Goal: Transaction & Acquisition: Subscribe to service/newsletter

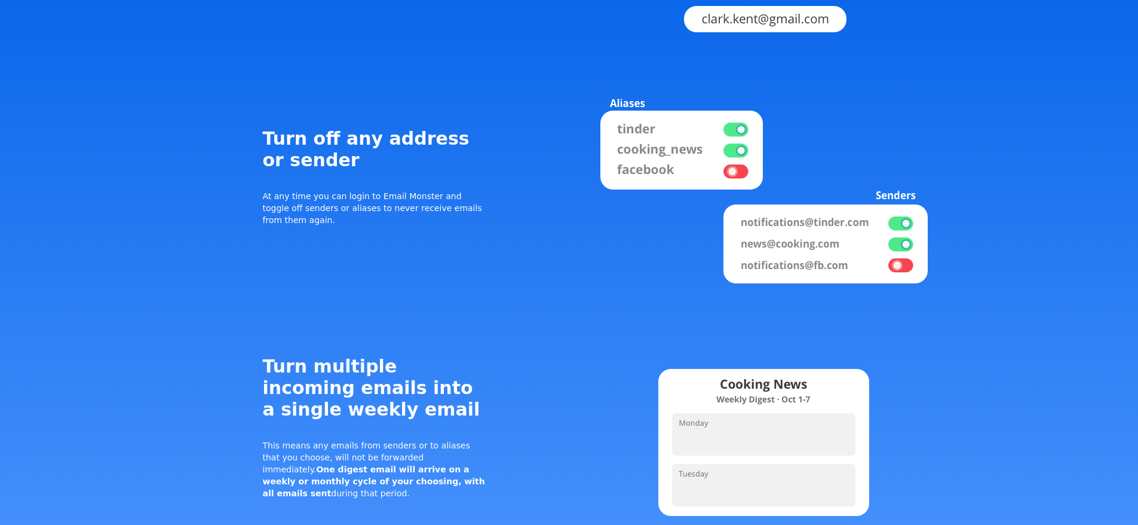
scroll to position [1733, 0]
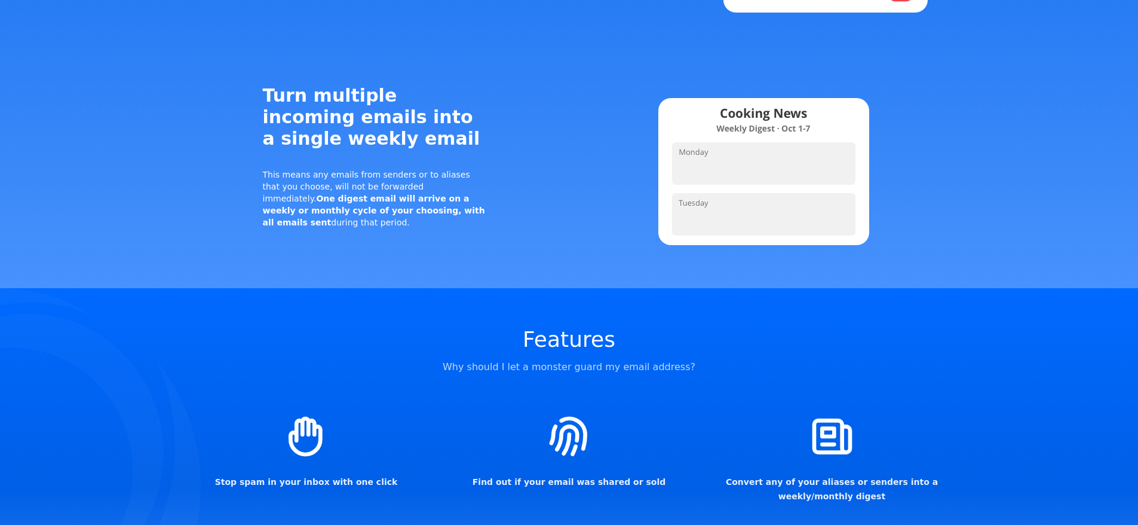
drag, startPoint x: 562, startPoint y: 333, endPoint x: 407, endPoint y: 322, distance: 154.6
click at [407, 322] on div "Features Why should I let a monster guard my email address? Stop spam in your i…" at bounding box center [569, 475] width 765 height 351
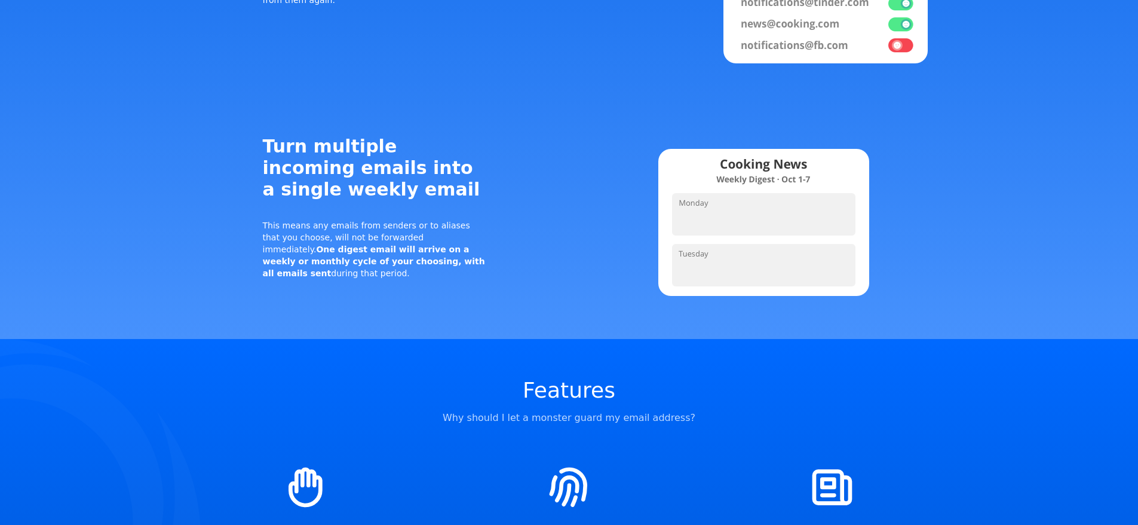
scroll to position [1673, 0]
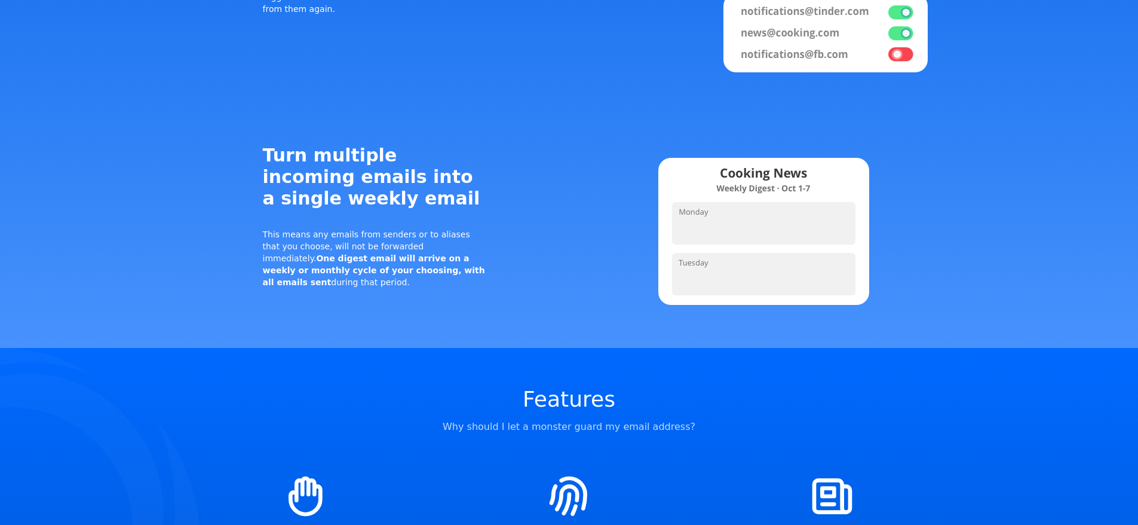
click at [705, 145] on img at bounding box center [763, 230] width 341 height 171
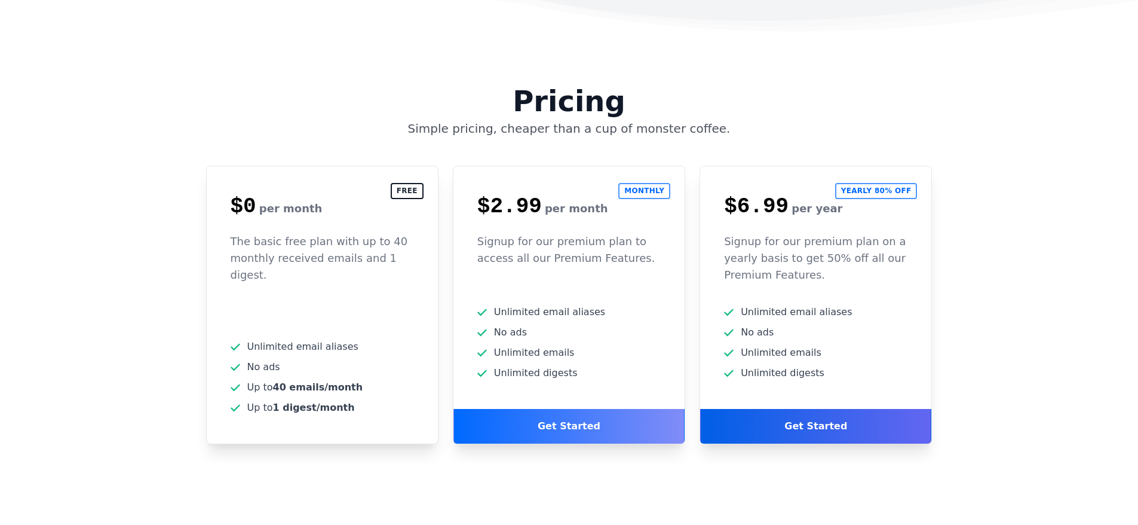
scroll to position [3047, 0]
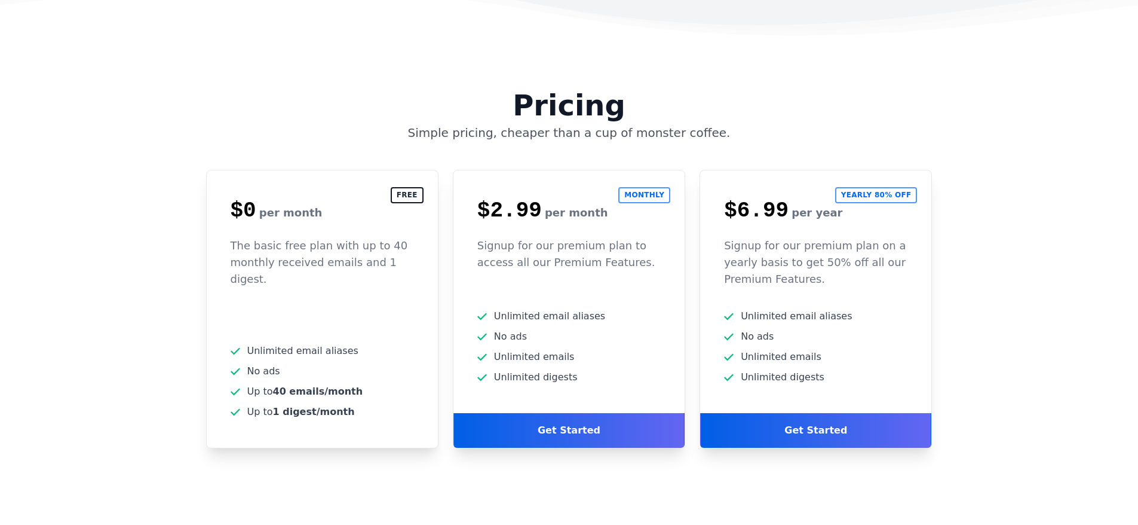
click at [403, 170] on div "Free $0 per month The basic free plan with up to 40 monthly received emails and…" at bounding box center [322, 309] width 232 height 278
click at [410, 187] on h2 "Free" at bounding box center [407, 195] width 33 height 16
click at [411, 187] on h2 "Free" at bounding box center [407, 195] width 33 height 16
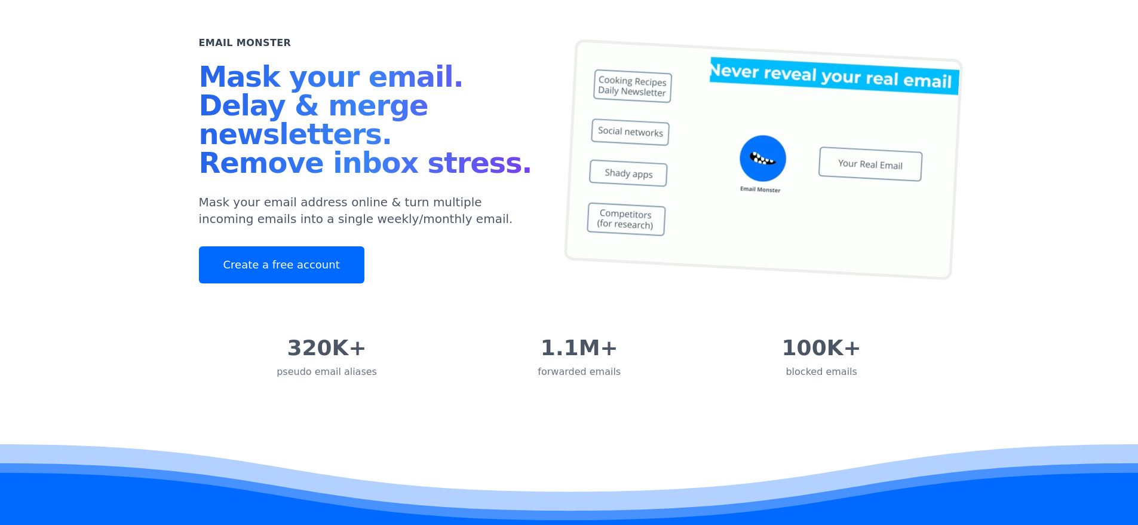
scroll to position [0, 0]
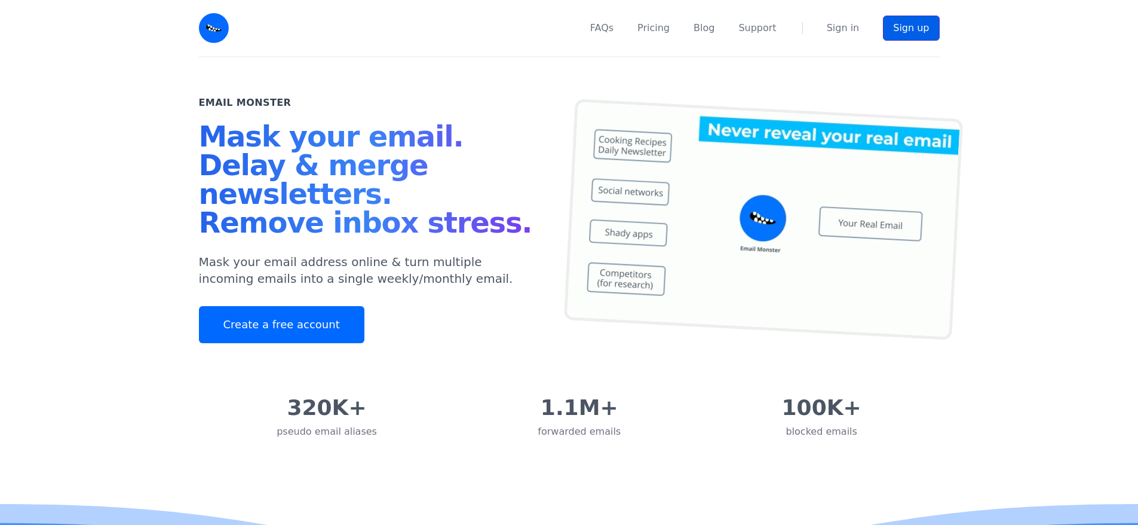
click at [911, 30] on link "Sign up" at bounding box center [911, 28] width 56 height 25
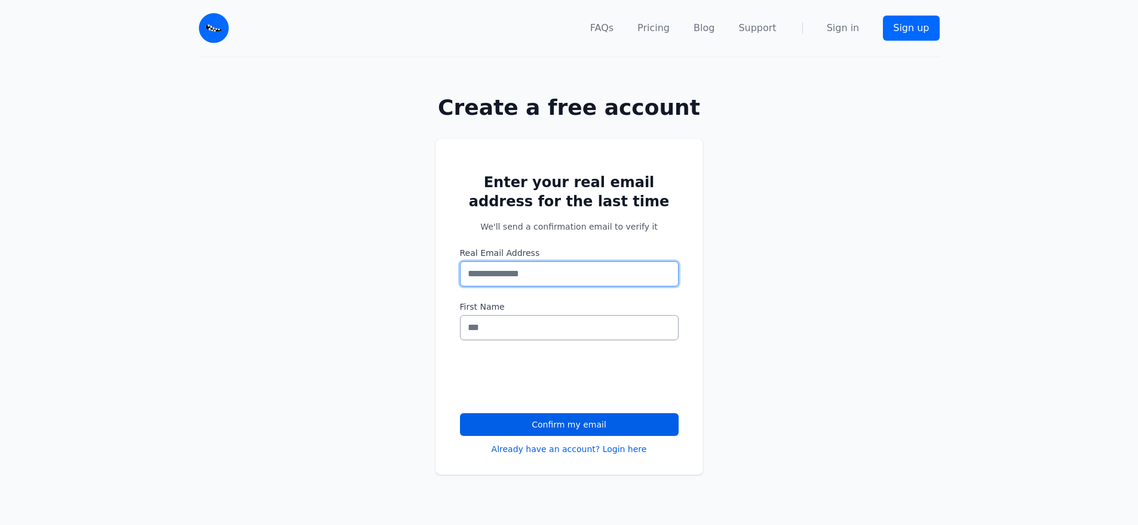
click at [504, 263] on input "Real Email Address" at bounding box center [569, 273] width 219 height 25
type input "*"
type input "**********"
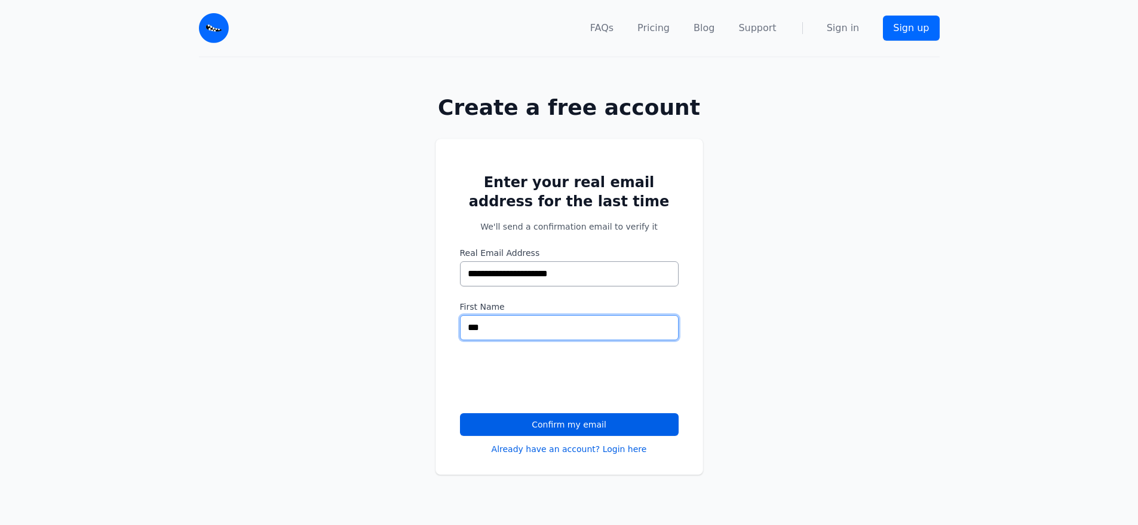
type input "***"
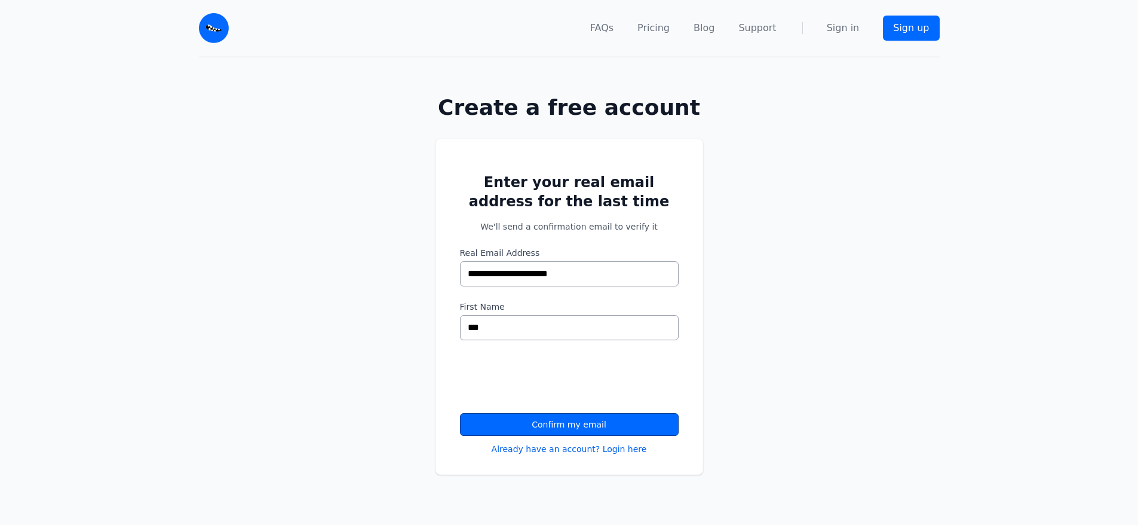
click at [607, 423] on button "Confirm my email" at bounding box center [569, 424] width 219 height 23
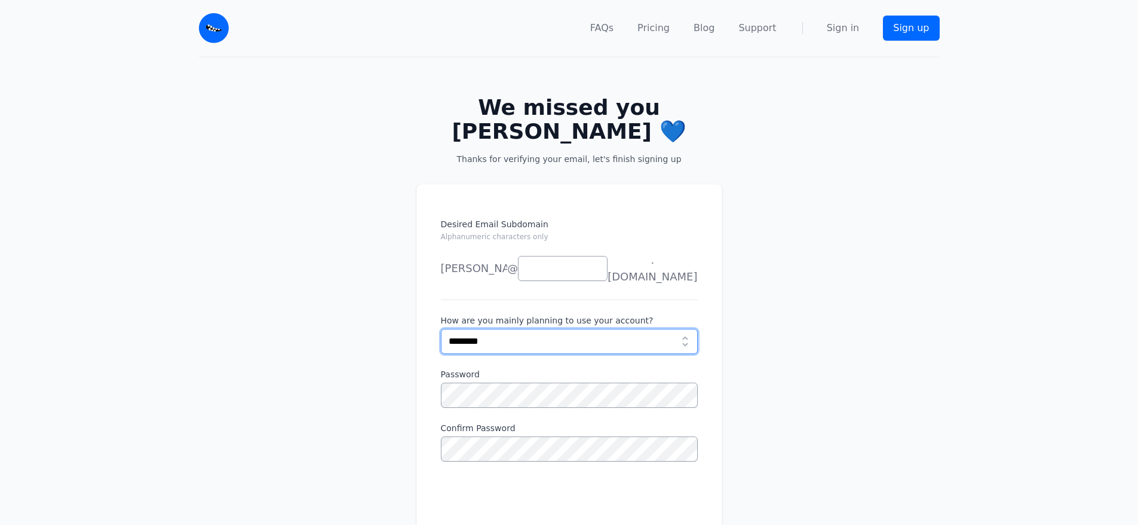
click at [566, 329] on select "**********" at bounding box center [569, 341] width 257 height 25
select select "**********"
click at [441, 329] on select "**********" at bounding box center [569, 341] width 257 height 25
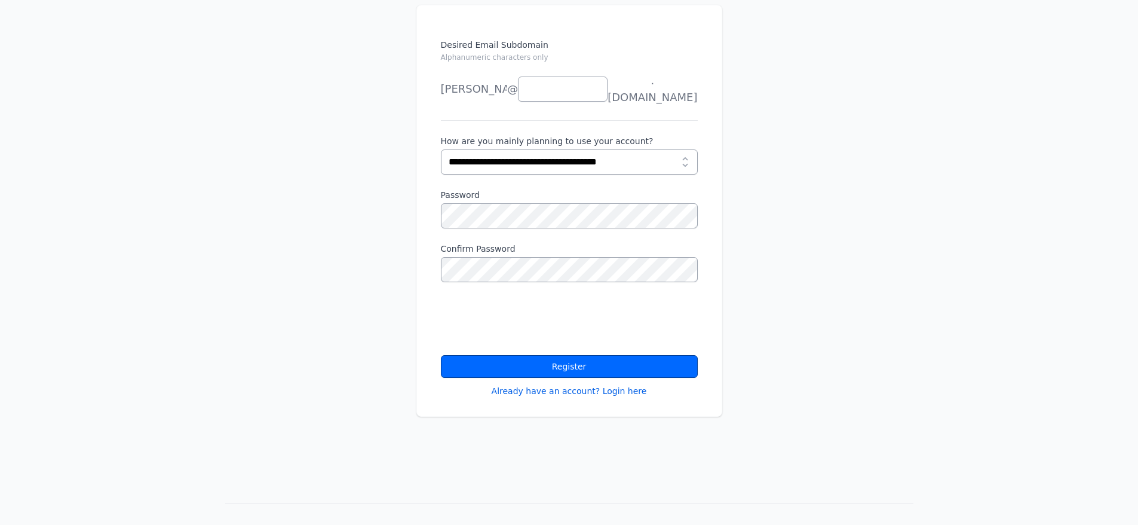
click at [563, 355] on button "Register" at bounding box center [569, 366] width 257 height 23
type input "****"
click at [558, 355] on button "Register" at bounding box center [569, 366] width 257 height 23
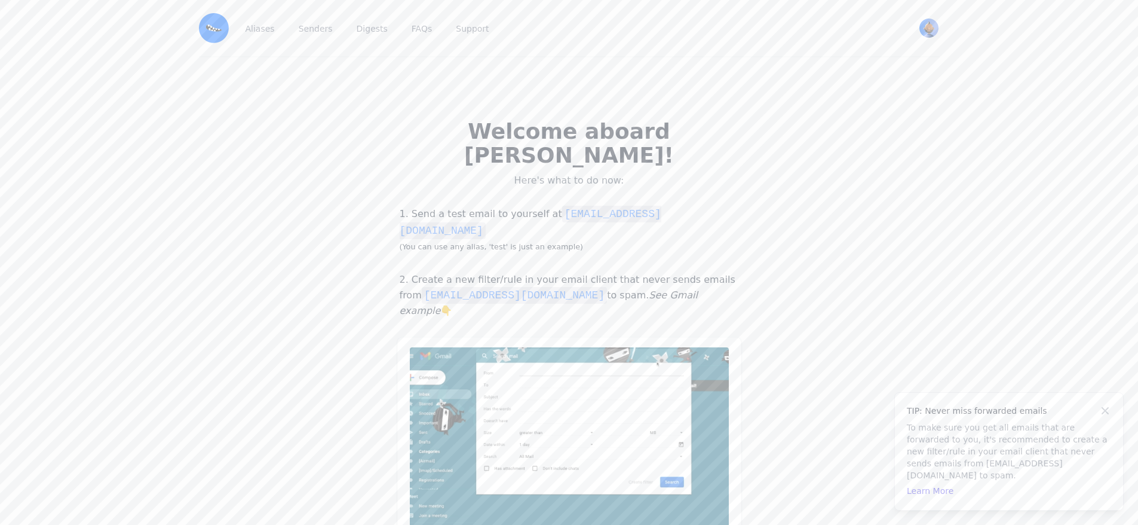
drag, startPoint x: 478, startPoint y: 287, endPoint x: 425, endPoint y: 177, distance: 122.1
click at [425, 196] on div "1. Send a test email to yourself at [EMAIL_ADDRESS][DOMAIN_NAME] (You can use a…" at bounding box center [569, 374] width 344 height 357
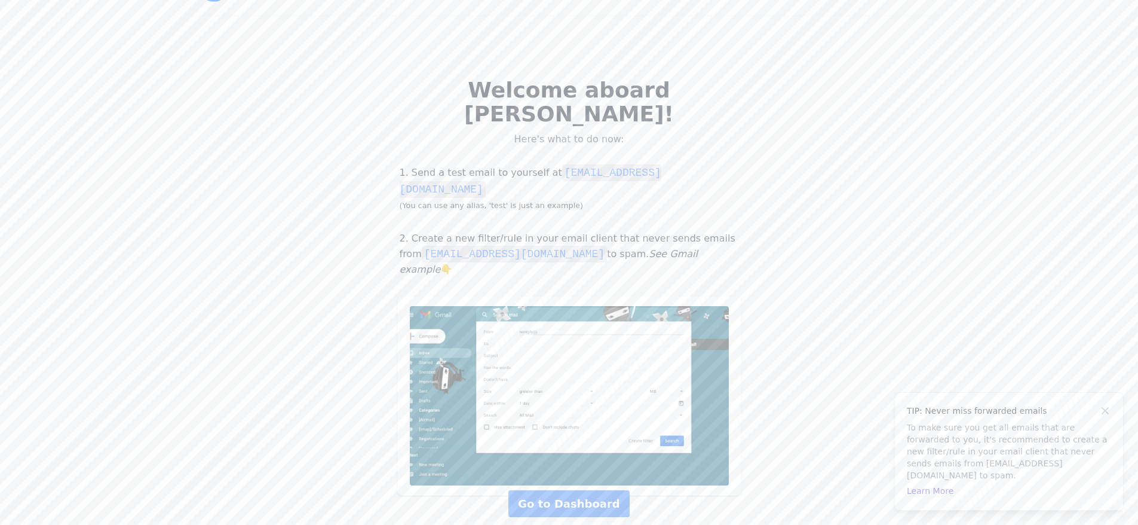
scroll to position [118, 0]
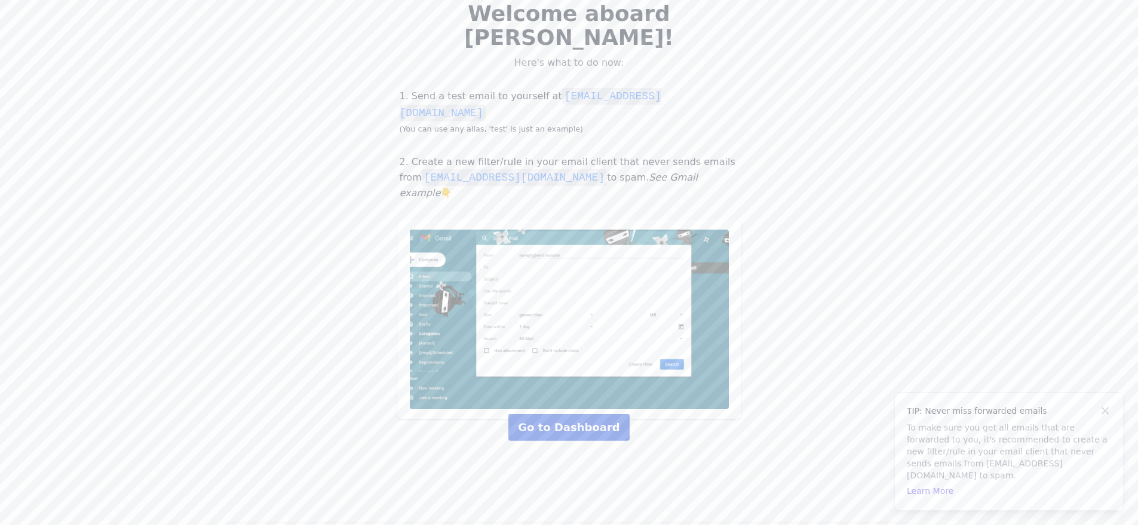
click at [579, 413] on link "Go to Dashboard" at bounding box center [568, 426] width 121 height 27
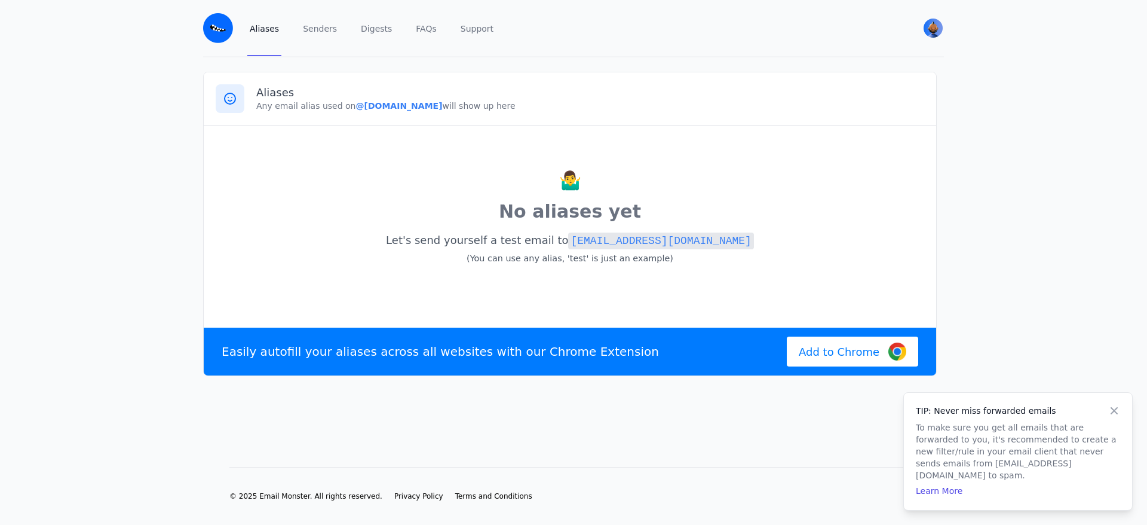
drag, startPoint x: 0, startPoint y: 0, endPoint x: 196, endPoint y: 243, distance: 312.3
click at [194, 244] on div "Aliases Any email alias used on @[DOMAIN_NAME] will show up here 🤷‍♂️ No aliase…" at bounding box center [573, 224] width 765 height 304
click at [317, 32] on link "Senders" at bounding box center [320, 28] width 39 height 56
click at [254, 37] on link "Aliases" at bounding box center [264, 28] width 34 height 56
click at [379, 30] on link "Digests" at bounding box center [376, 28] width 36 height 56
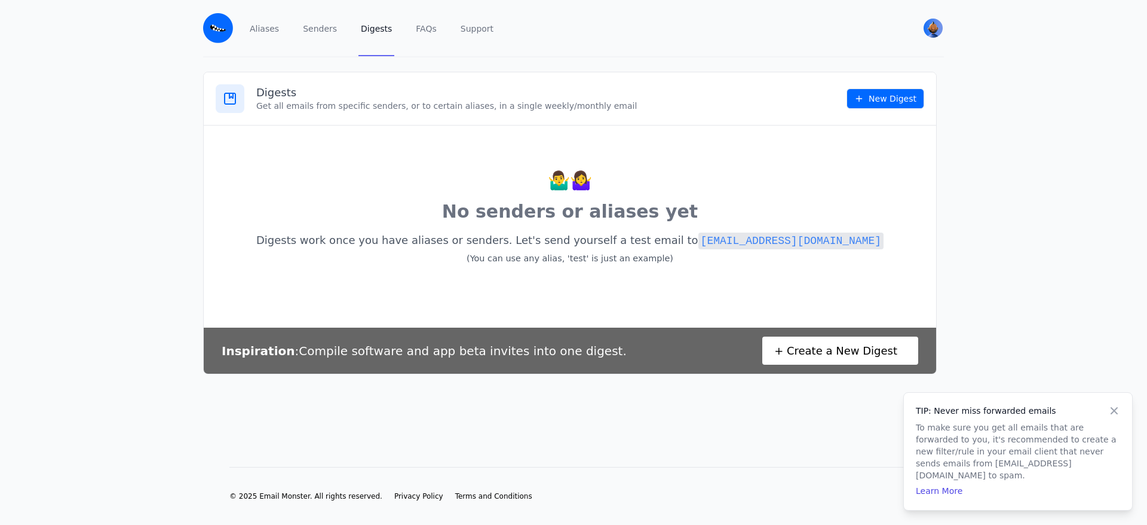
drag, startPoint x: 0, startPoint y: 0, endPoint x: 288, endPoint y: 87, distance: 300.7
click at [288, 87] on h3 "Digests" at bounding box center [551, 92] width 590 height 14
drag, startPoint x: 694, startPoint y: 241, endPoint x: 823, endPoint y: 236, distance: 128.5
click at [823, 236] on p "Digests work once you have aliases or senders. Let's send yourself a test email…" at bounding box center [570, 248] width 709 height 39
copy p "[EMAIL_ADDRESS][DOMAIN_NAME]"
